Goal: Task Accomplishment & Management: Use online tool/utility

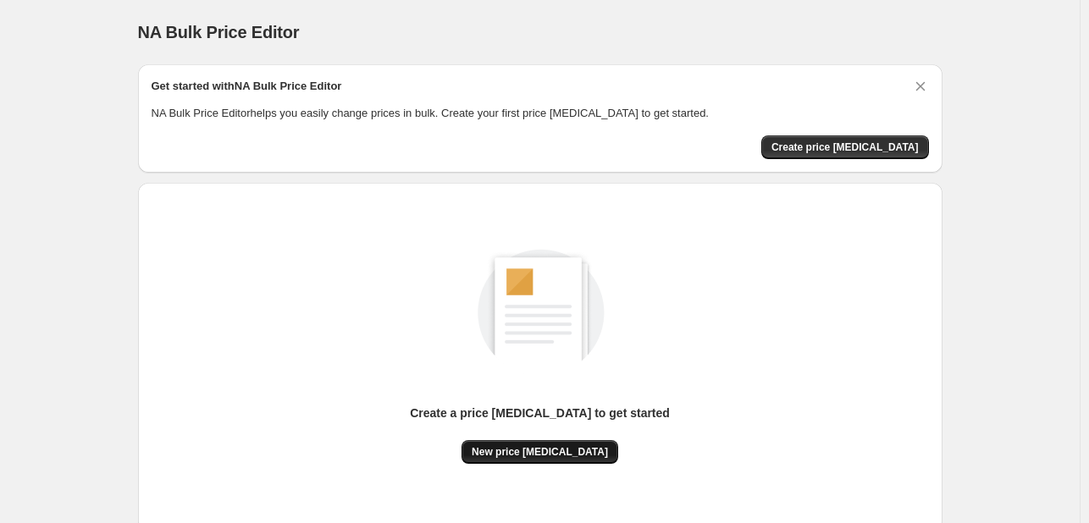
click at [521, 450] on span "New price [MEDICAL_DATA]" at bounding box center [540, 452] width 136 height 14
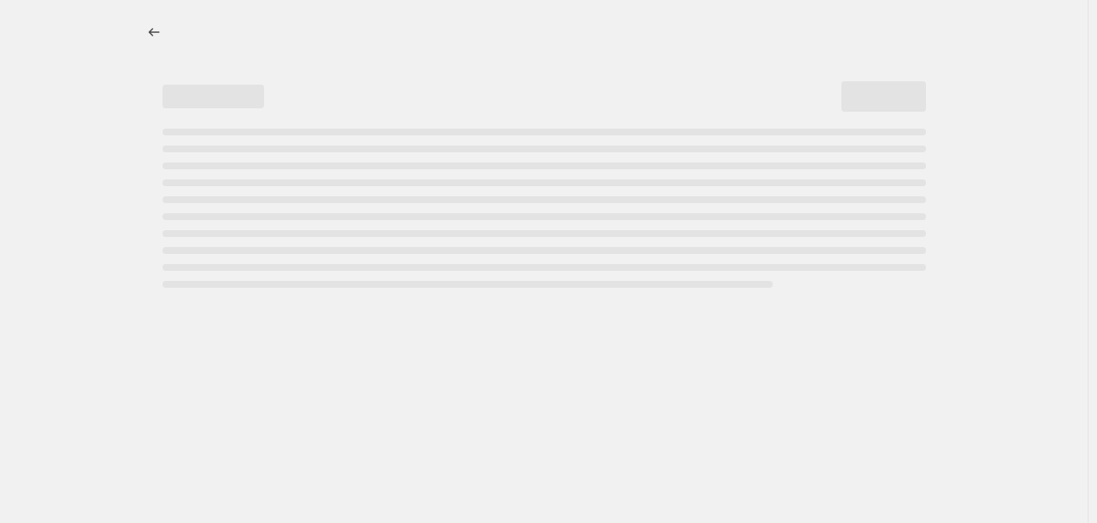
select select "percentage"
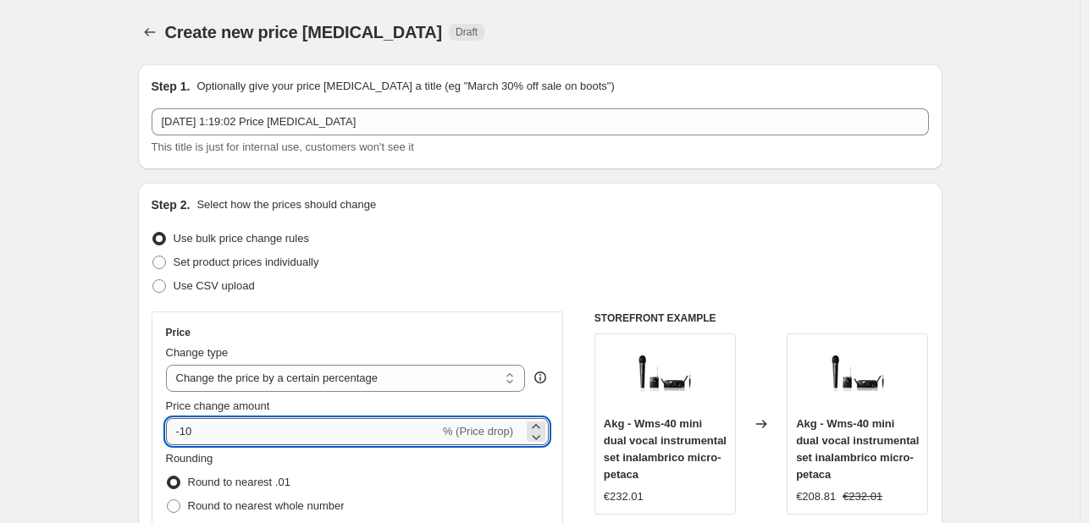
click at [246, 429] on input "-10" at bounding box center [302, 431] width 273 height 27
type input "-1"
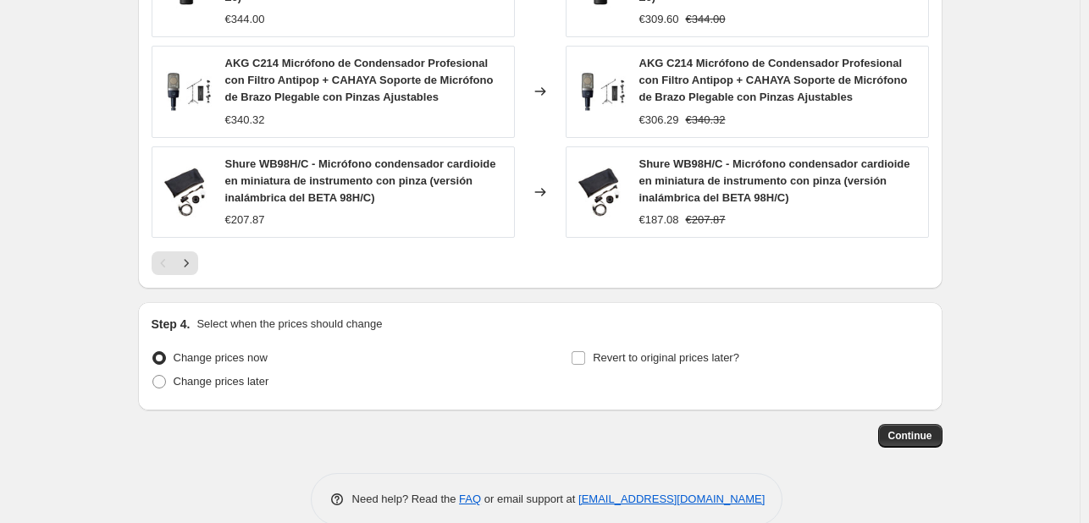
scroll to position [1280, 0]
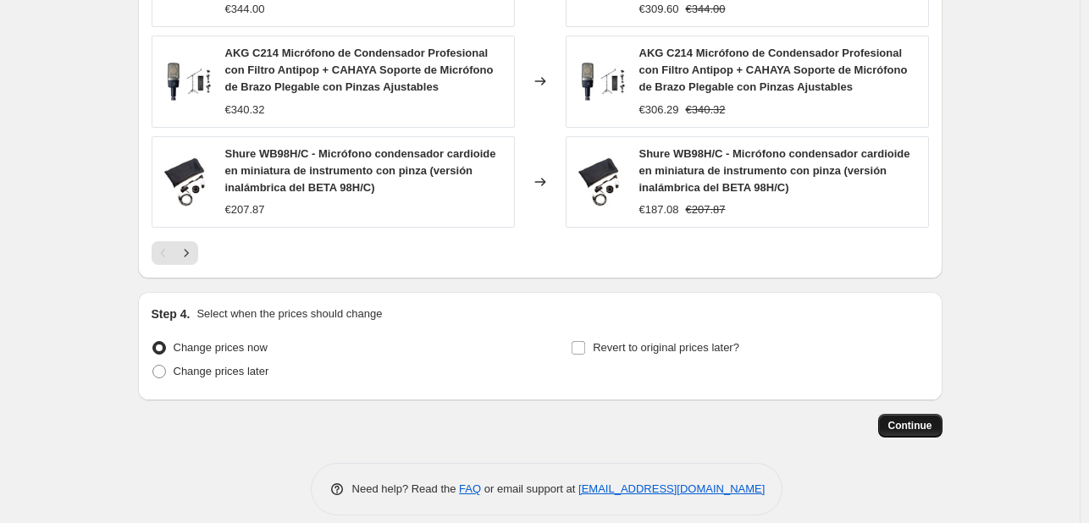
type input "-30"
click at [915, 419] on span "Continue" at bounding box center [910, 426] width 44 height 14
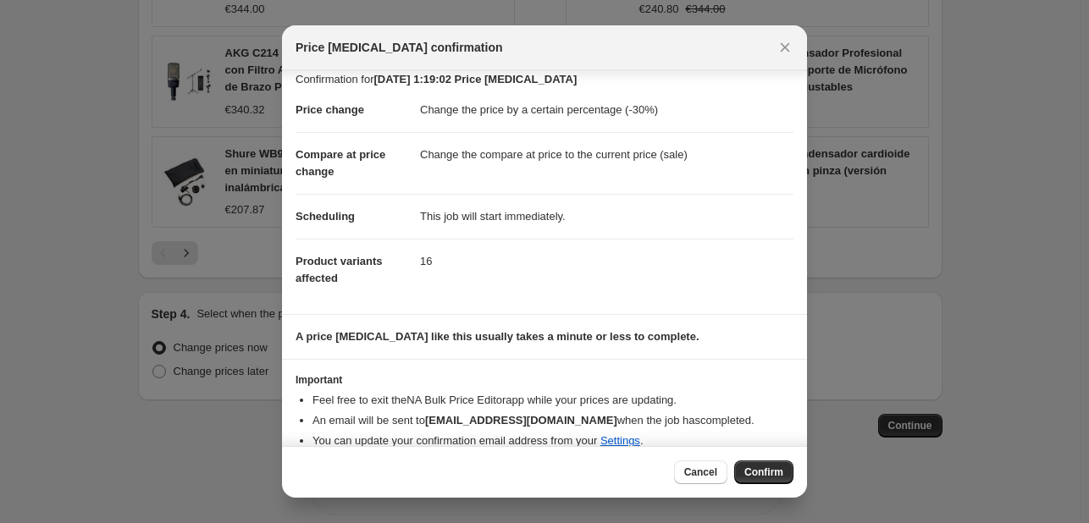
scroll to position [32, 0]
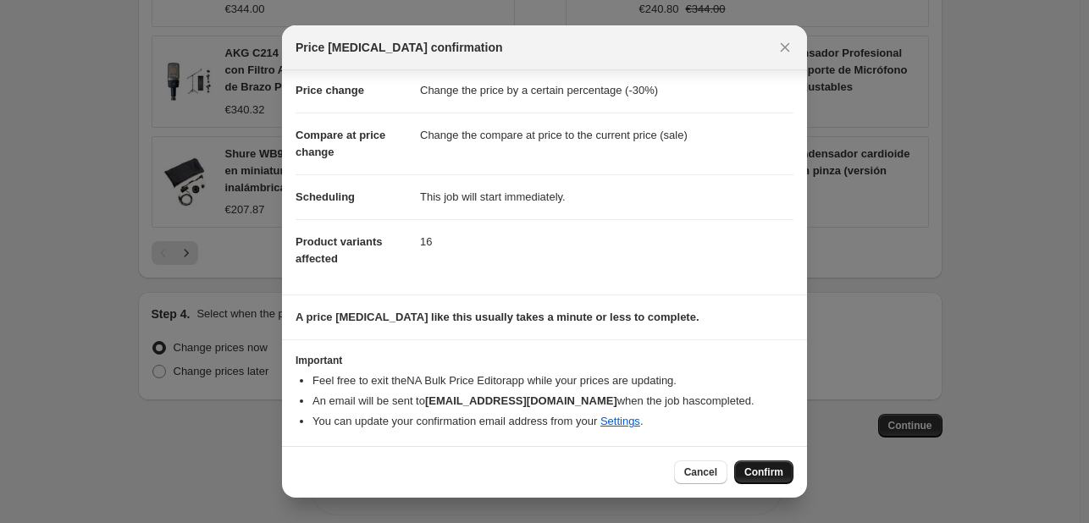
click at [767, 470] on span "Confirm" at bounding box center [763, 473] width 39 height 14
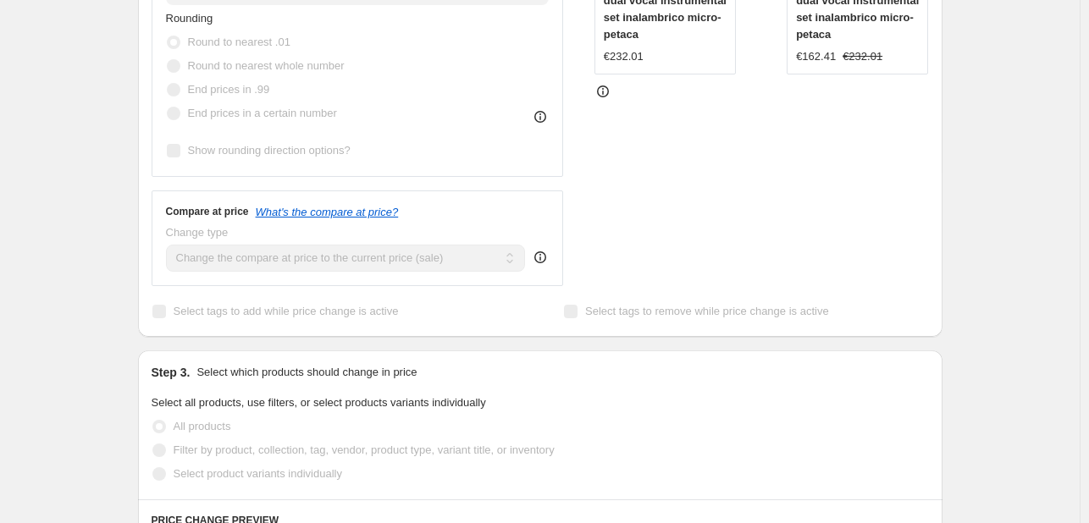
scroll to position [349, 0]
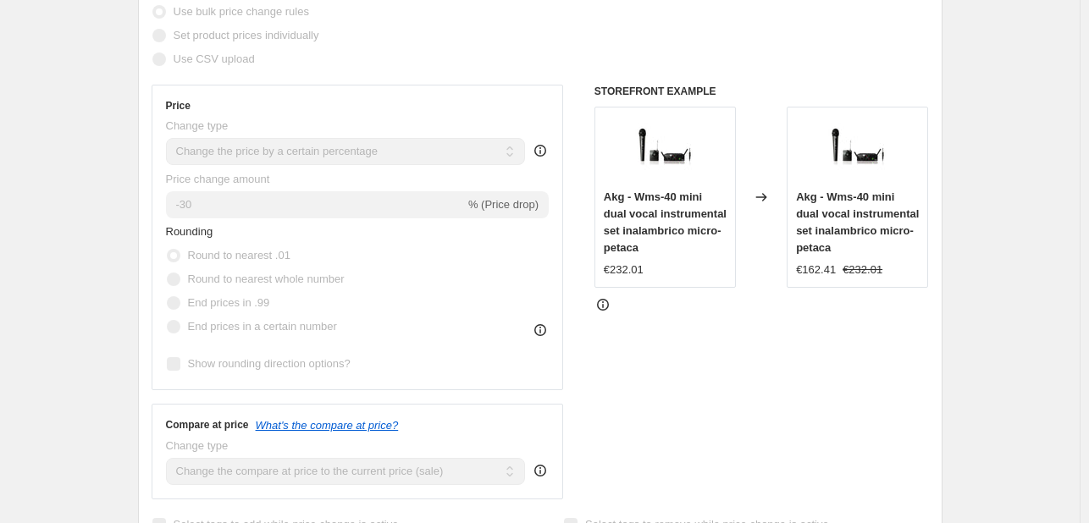
select select "percentage"
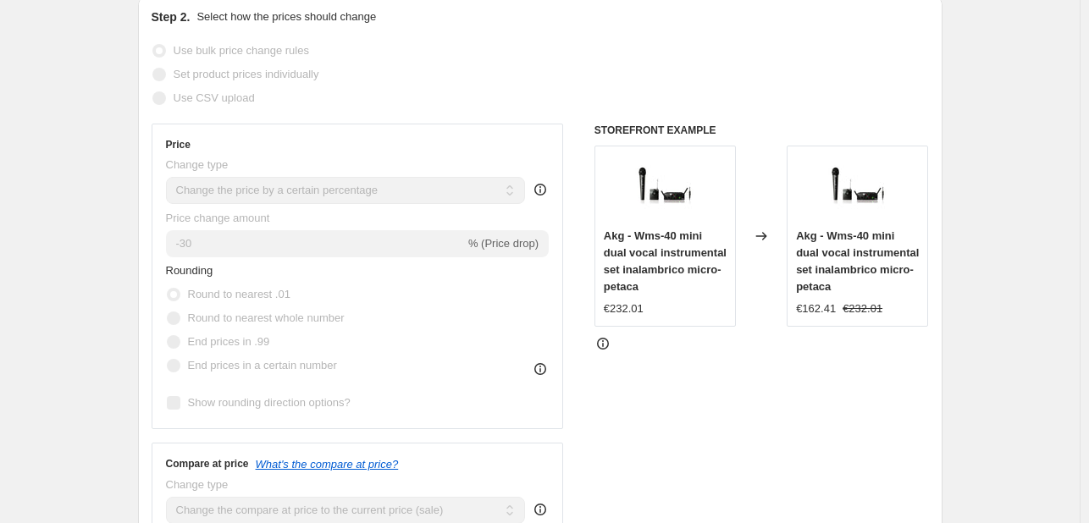
scroll to position [0, 0]
